Goal: Navigation & Orientation: Find specific page/section

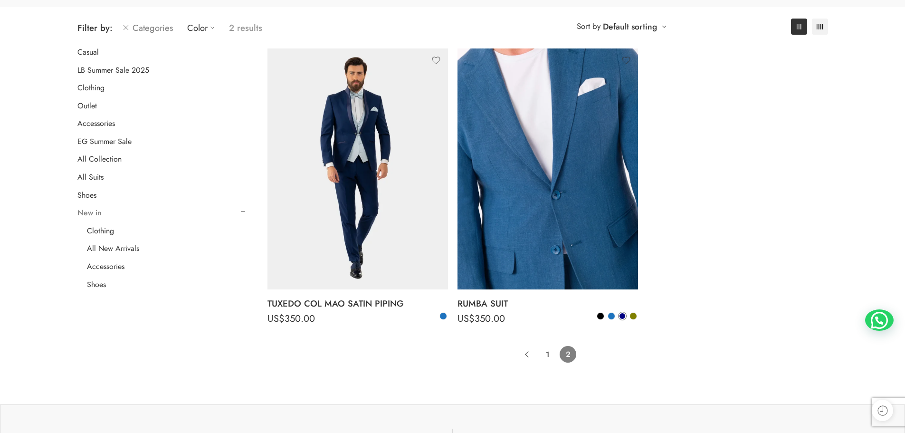
scroll to position [238, 0]
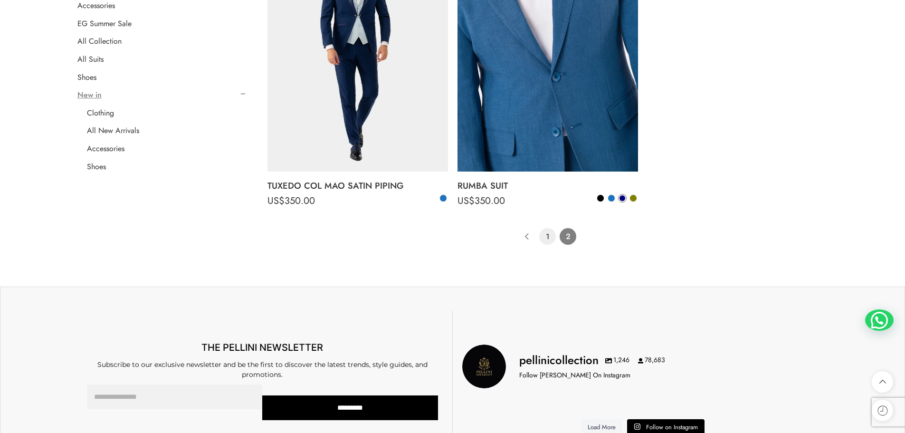
click at [549, 236] on link "1" at bounding box center [547, 236] width 17 height 17
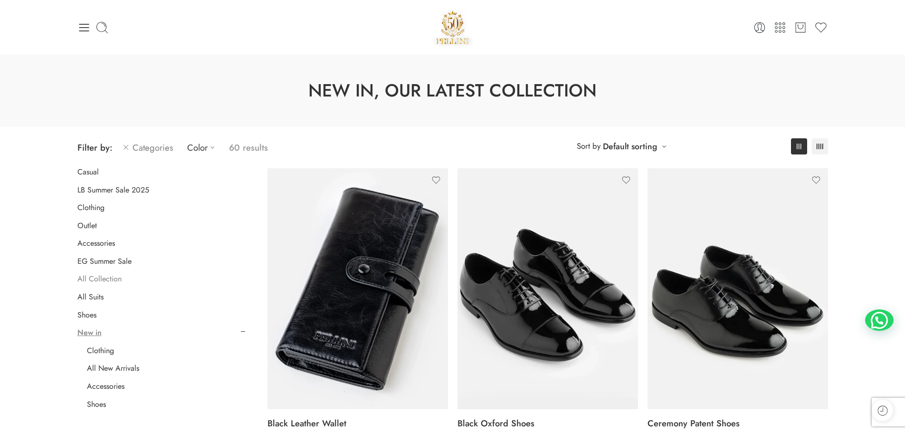
click at [114, 278] on link "All Collection" at bounding box center [99, 279] width 44 height 10
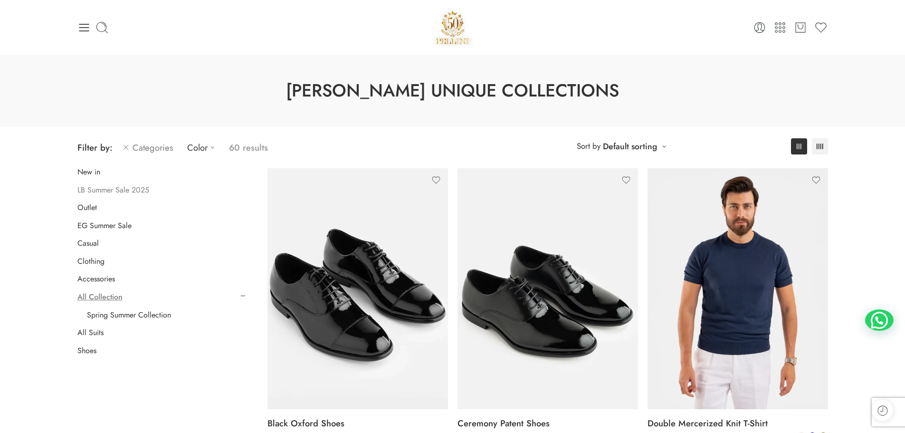
click at [124, 190] on link "LB Summer Sale 2025" at bounding box center [113, 190] width 72 height 10
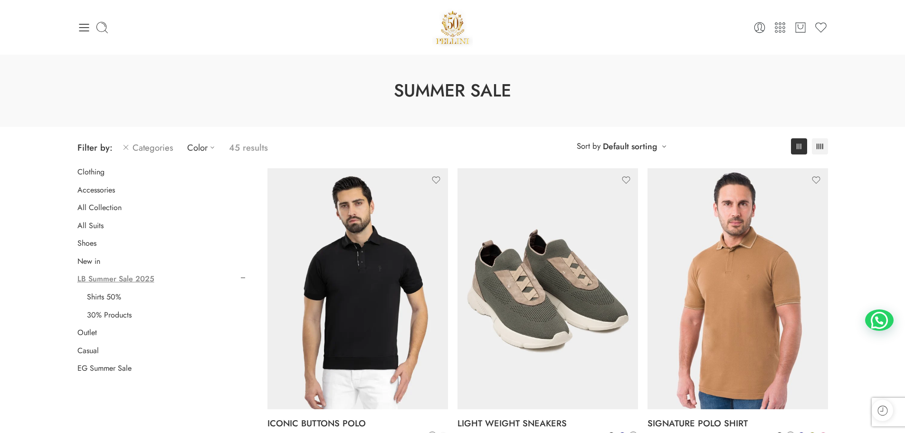
click at [95, 174] on link "Clothing" at bounding box center [90, 172] width 27 height 10
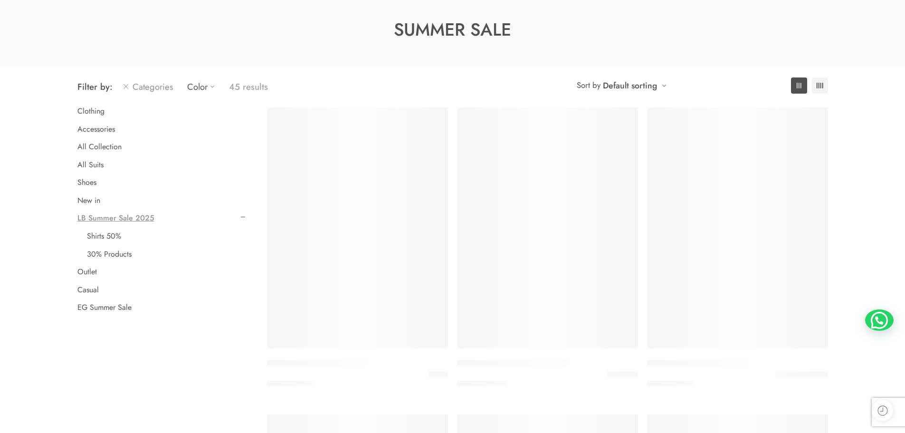
scroll to position [75, 0]
